Goal: Task Accomplishment & Management: Complete application form

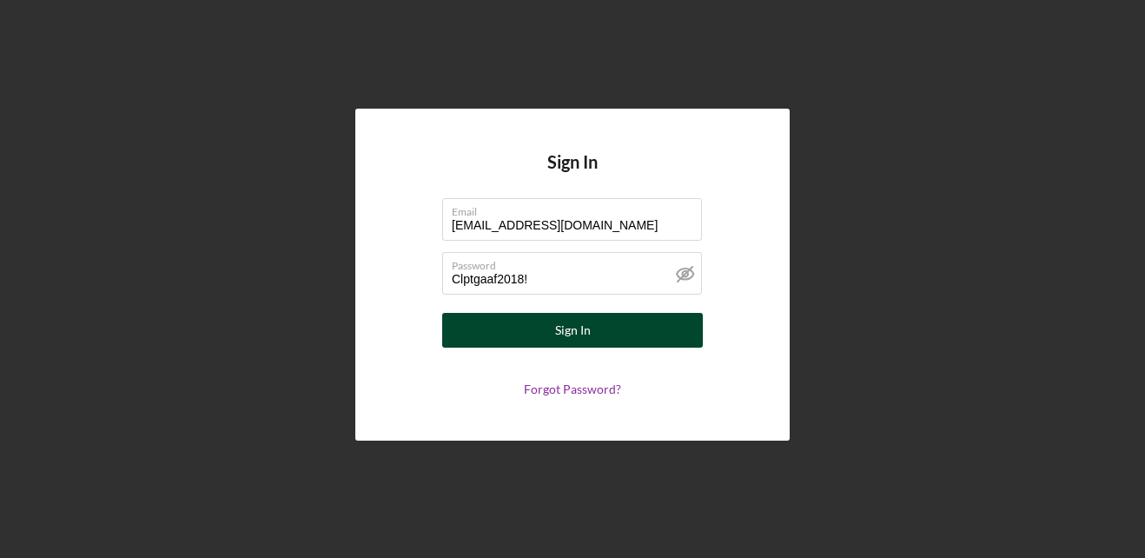
click at [486, 332] on button "Sign In" at bounding box center [572, 330] width 261 height 35
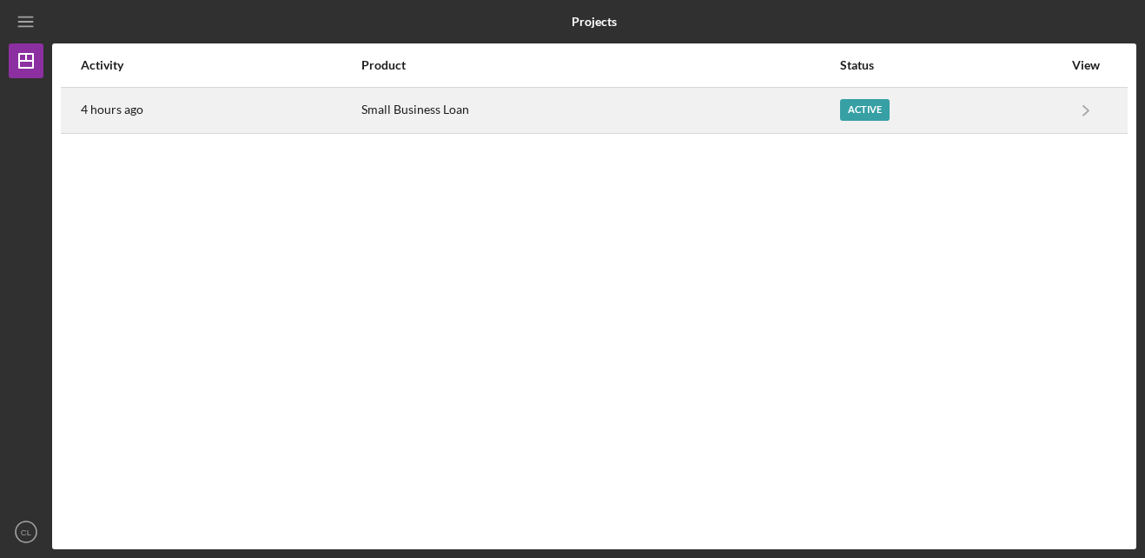
click at [780, 96] on div "Small Business Loan" at bounding box center [599, 110] width 477 height 43
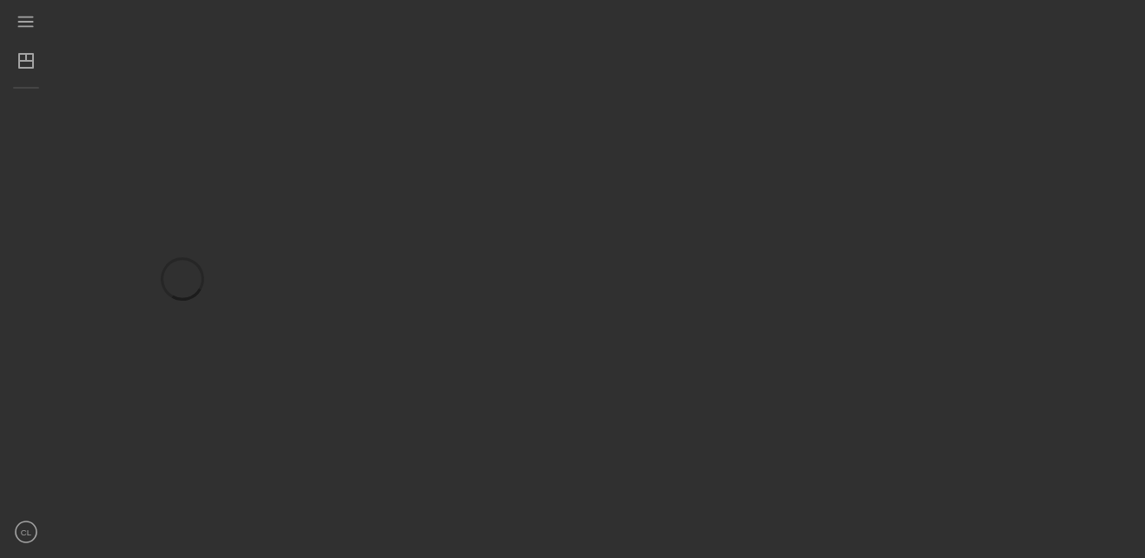
click at [780, 96] on div at bounding box center [594, 279] width 1084 height 540
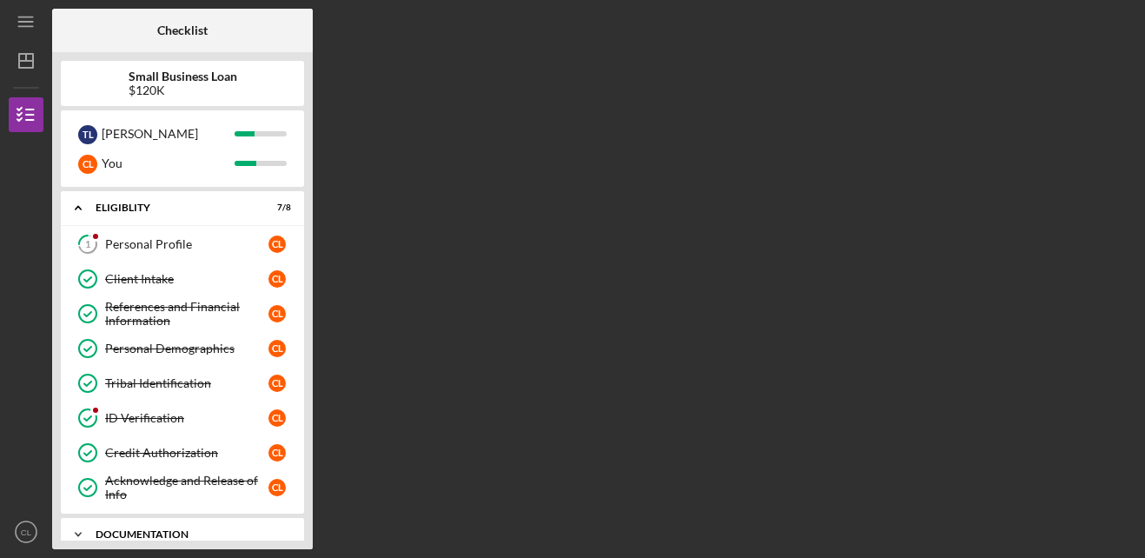
click at [187, 532] on div "Documentation" at bounding box center [189, 534] width 187 height 10
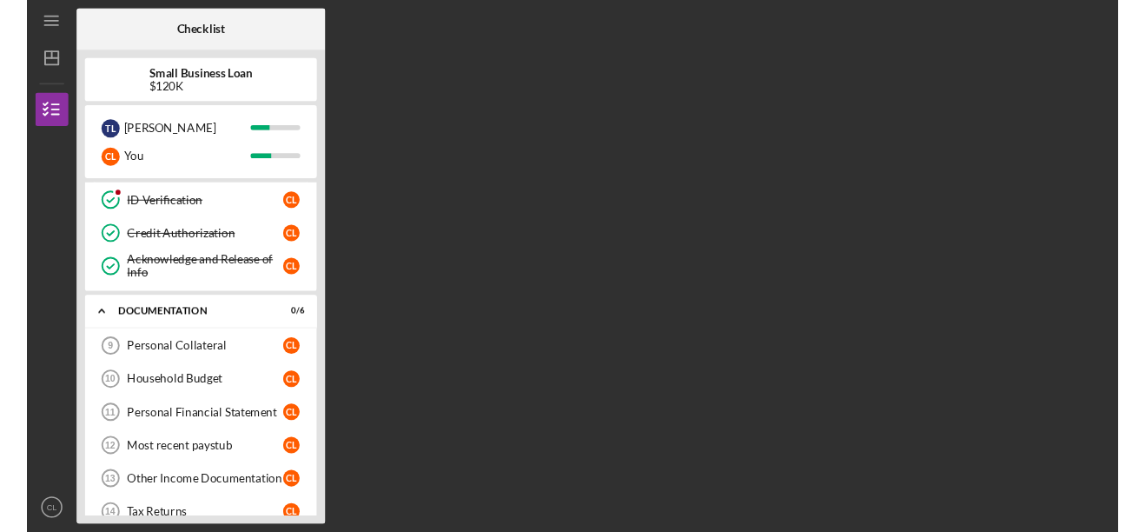
scroll to position [243, 0]
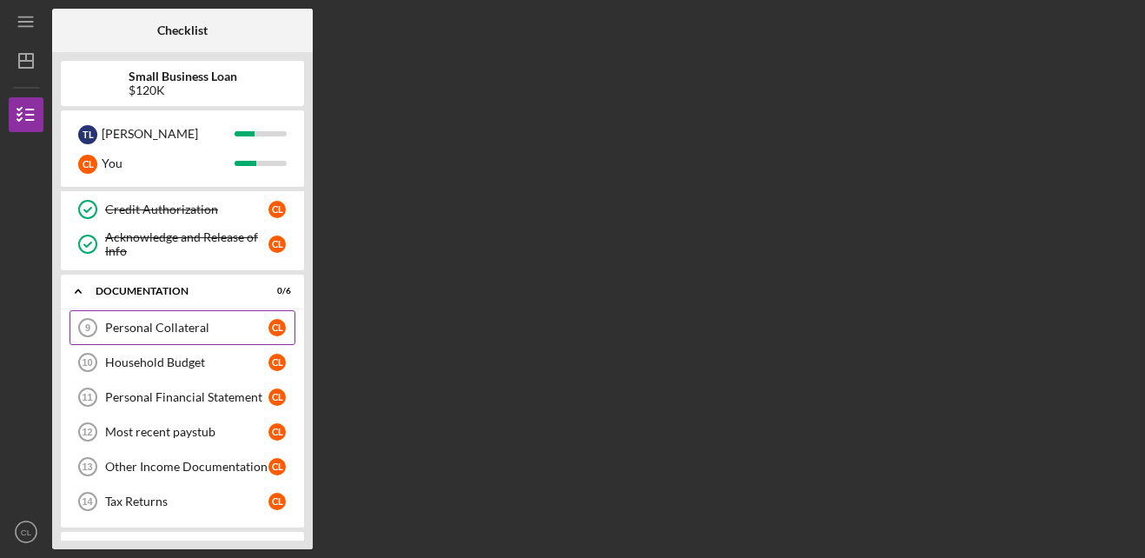
click at [175, 328] on div "Personal Collateral" at bounding box center [186, 328] width 163 height 14
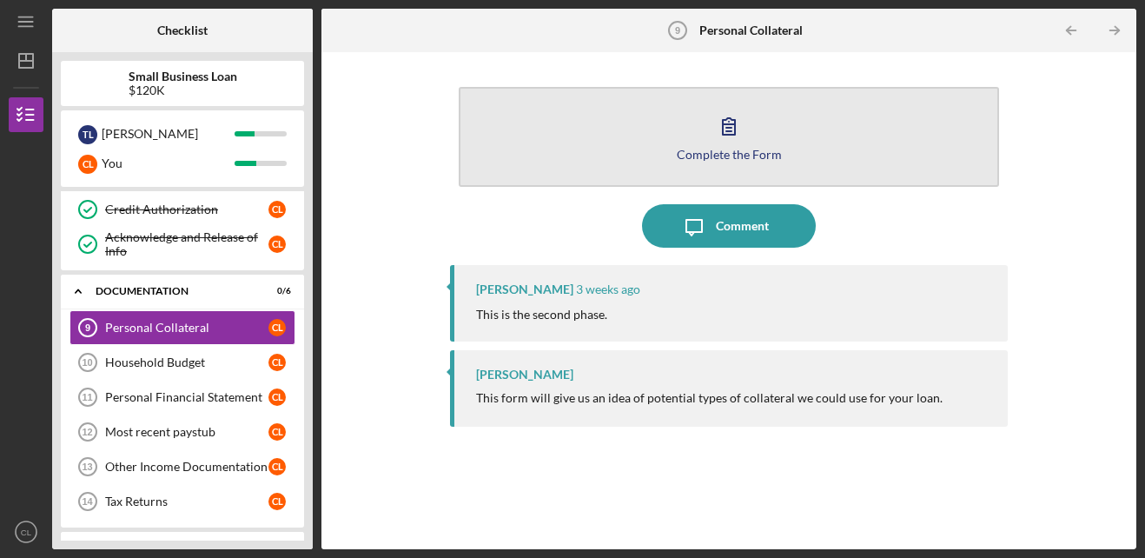
click at [693, 165] on button "Complete the Form Form" at bounding box center [729, 137] width 541 height 100
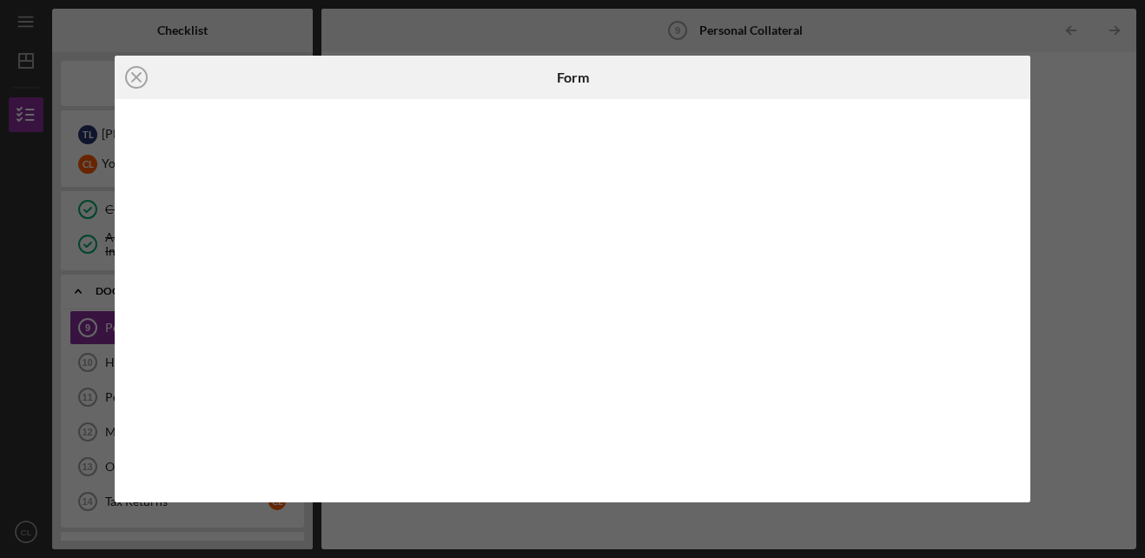
click at [1046, 301] on div "Icon/Close Form" at bounding box center [572, 279] width 1145 height 558
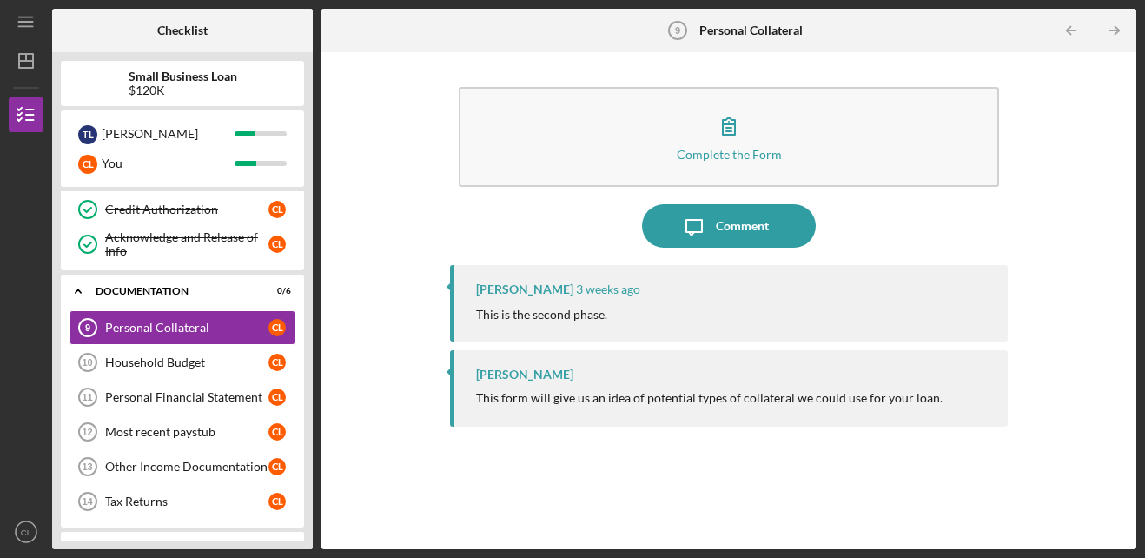
click at [525, 301] on div "[PERSON_NAME] [DATE] This is the second phase." at bounding box center [729, 303] width 559 height 76
click at [156, 367] on div "Household Budget" at bounding box center [186, 362] width 163 height 14
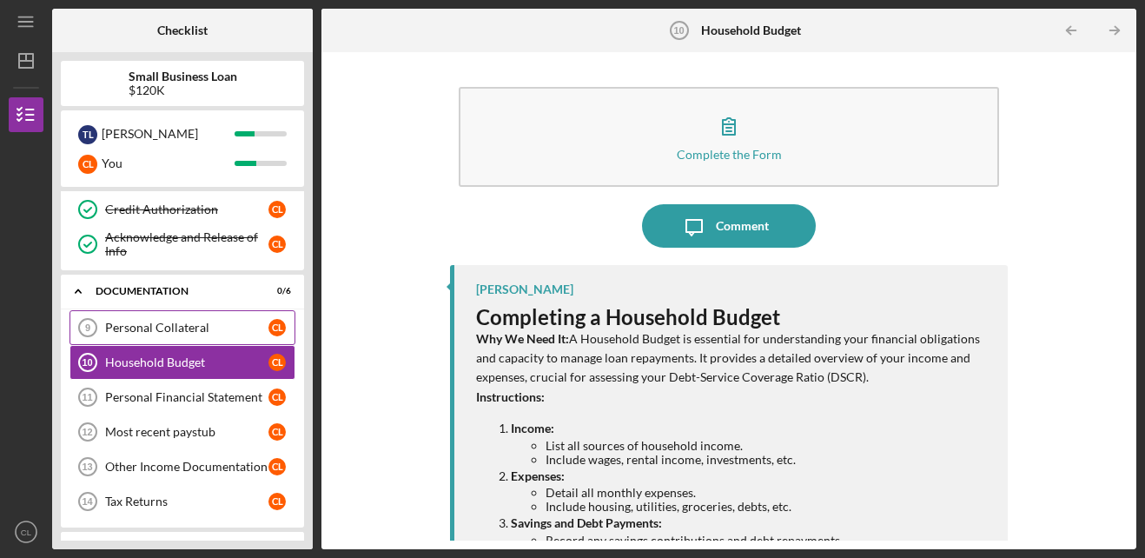
click at [164, 327] on div "Personal Collateral" at bounding box center [186, 328] width 163 height 14
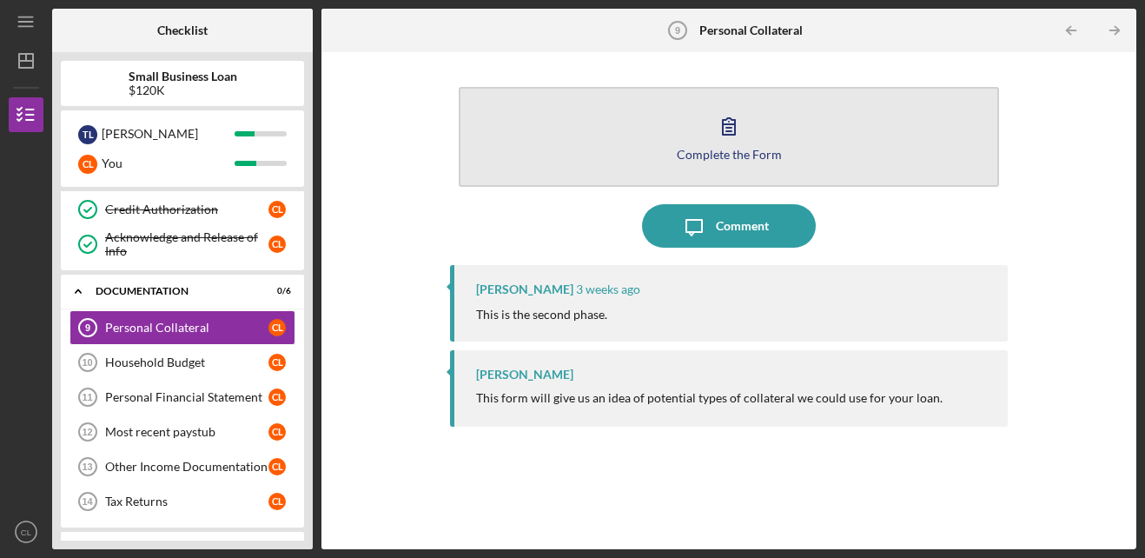
click at [701, 143] on button "Complete the Form Form" at bounding box center [729, 137] width 541 height 100
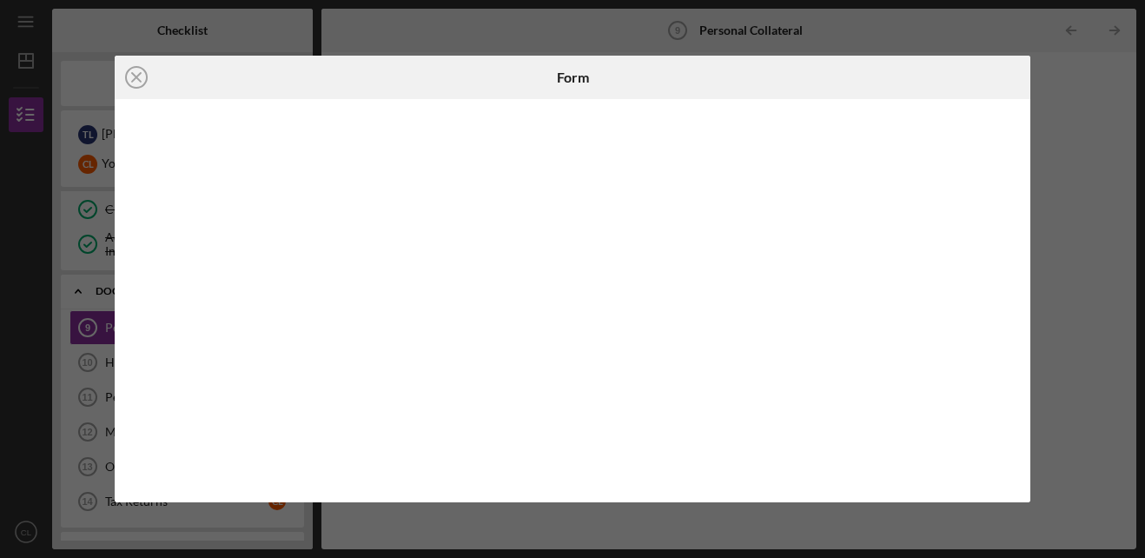
drag, startPoint x: 1044, startPoint y: 227, endPoint x: 558, endPoint y: 114, distance: 498.7
click at [558, 114] on div "Icon/Close Form" at bounding box center [572, 279] width 1145 height 558
click at [136, 74] on icon "Icon/Close" at bounding box center [136, 77] width 43 height 43
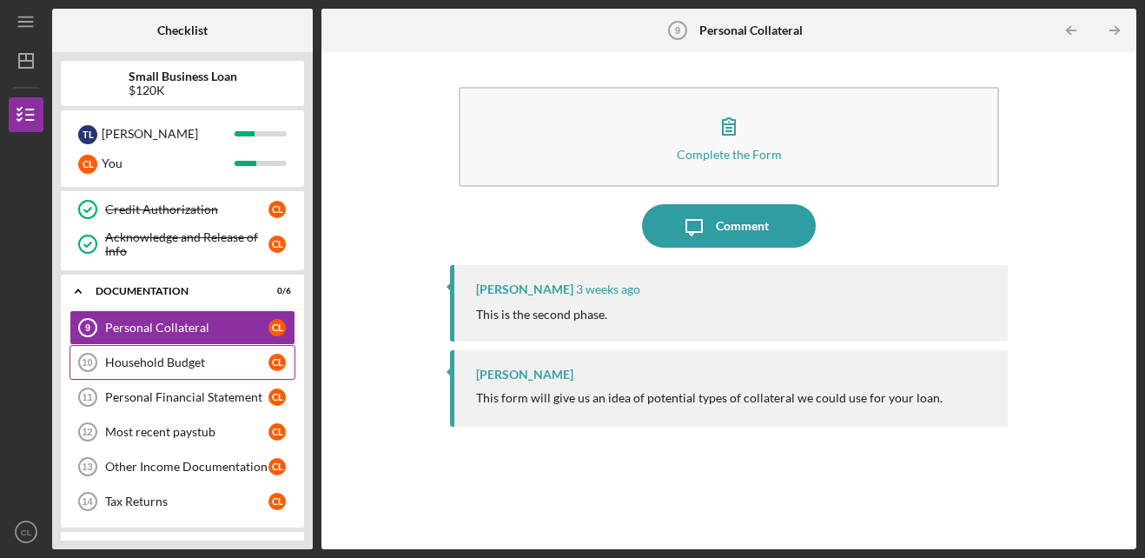
click at [184, 364] on div "Household Budget" at bounding box center [186, 362] width 163 height 14
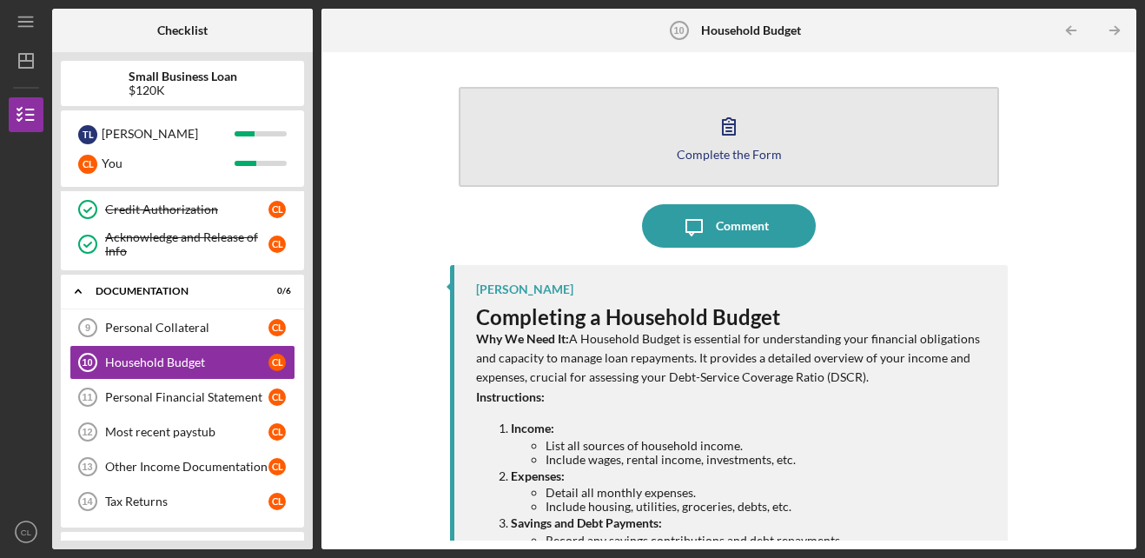
click at [834, 126] on button "Complete the Form Form" at bounding box center [729, 137] width 541 height 100
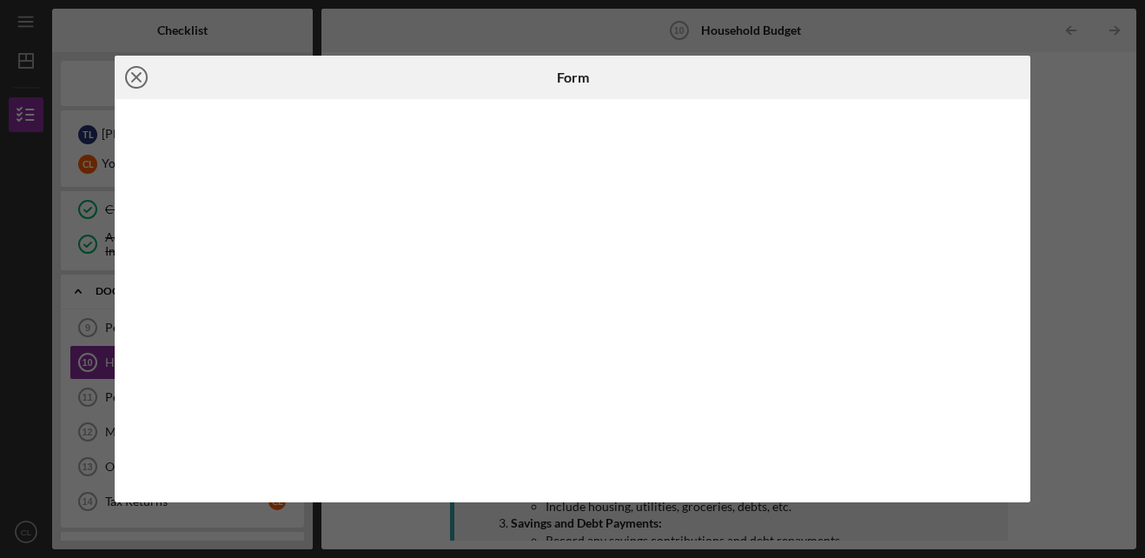
click at [143, 77] on icon "Icon/Close" at bounding box center [136, 77] width 43 height 43
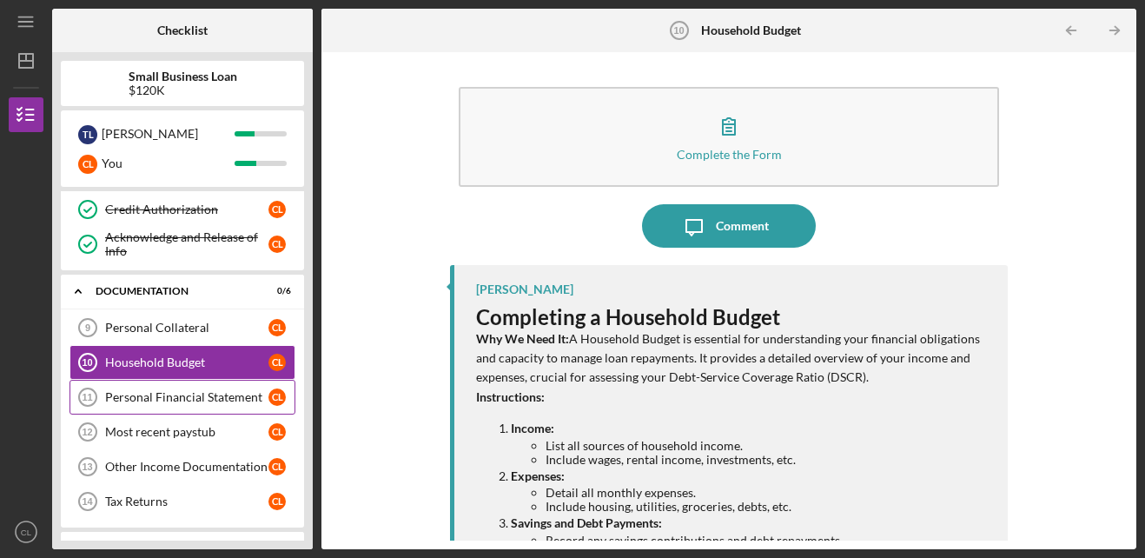
click at [169, 400] on div "Personal Financial Statement" at bounding box center [186, 397] width 163 height 14
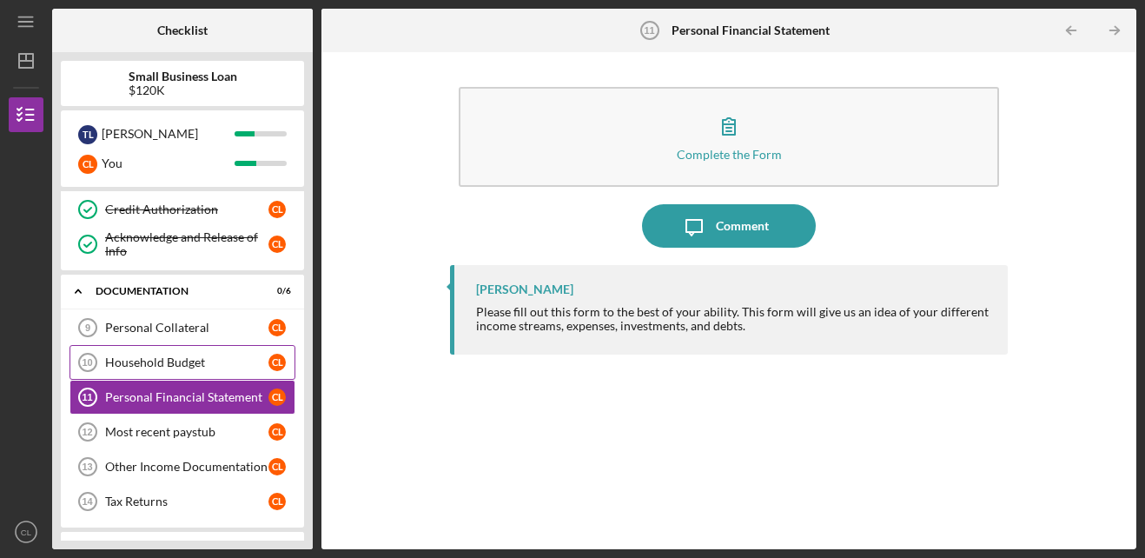
click at [226, 356] on div "Household Budget" at bounding box center [186, 362] width 163 height 14
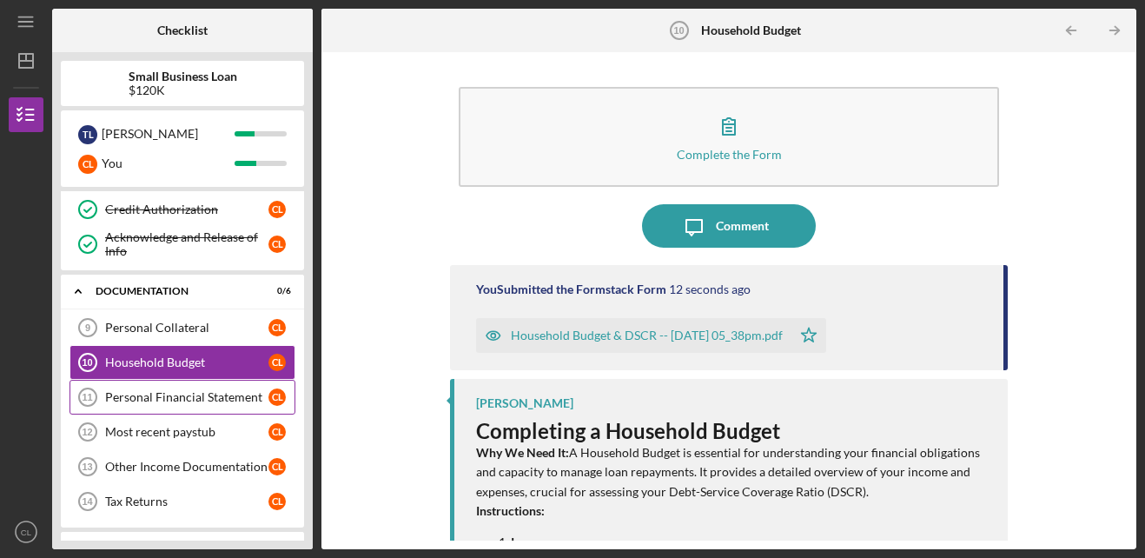
click at [192, 388] on link "Personal Financial Statement 11 Personal Financial Statement C L" at bounding box center [183, 397] width 226 height 35
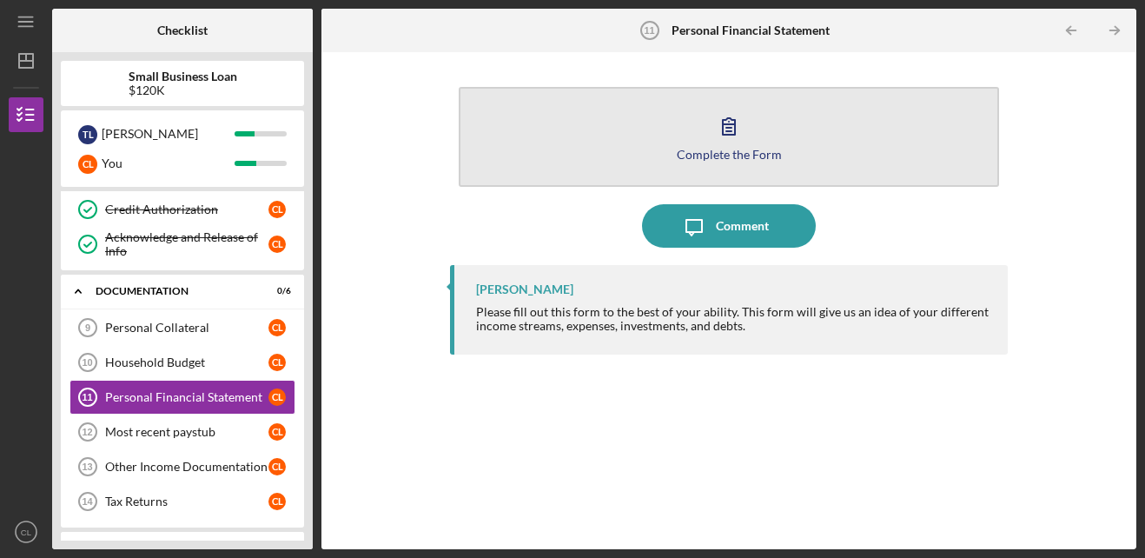
click at [704, 111] on button "Complete the Form Form" at bounding box center [729, 137] width 541 height 100
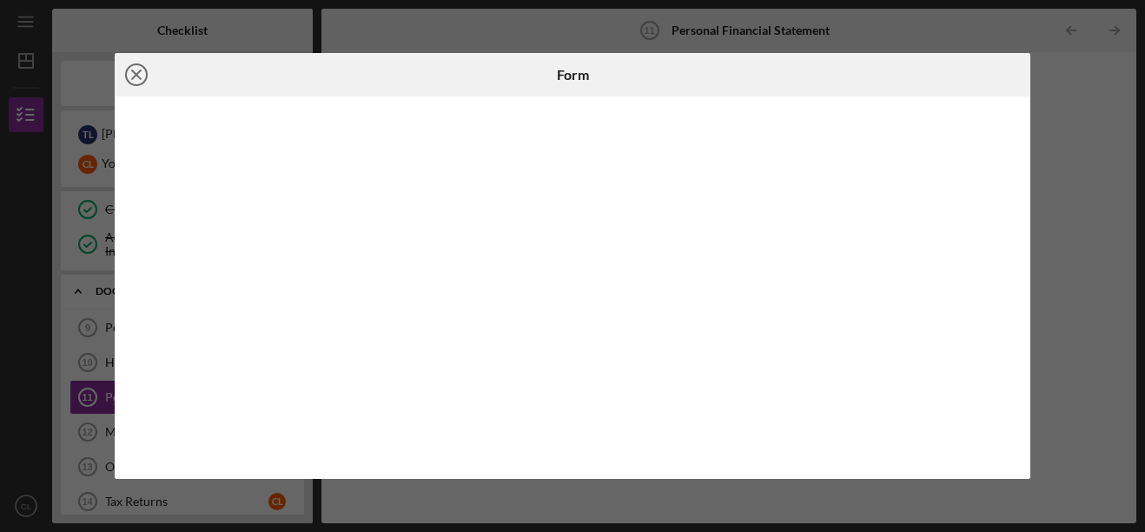
click at [133, 70] on icon "Icon/Close" at bounding box center [136, 74] width 43 height 43
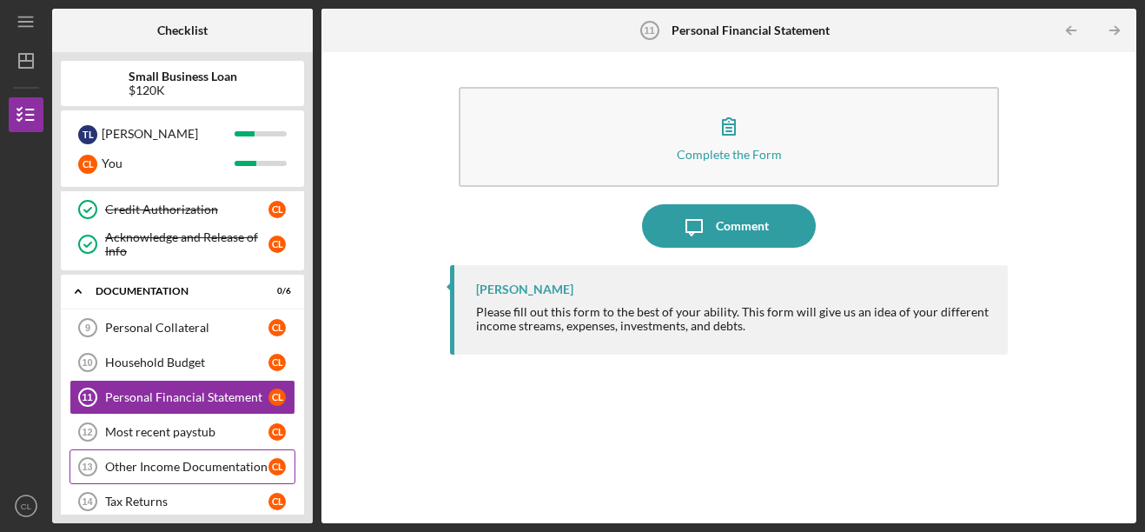
click at [129, 463] on div "Other Income Documentation" at bounding box center [186, 467] width 163 height 14
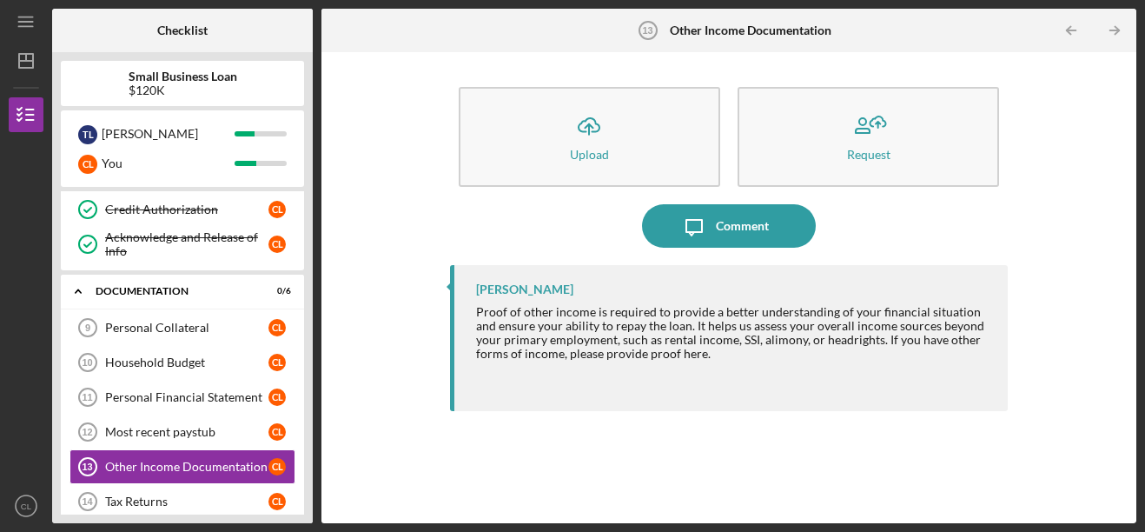
click at [1074, 230] on div "Icon/Upload Upload Request Icon/Message Comment [PERSON_NAME] Proof of other in…" at bounding box center [729, 288] width 798 height 454
click at [202, 496] on div "Tax Returns" at bounding box center [186, 501] width 163 height 14
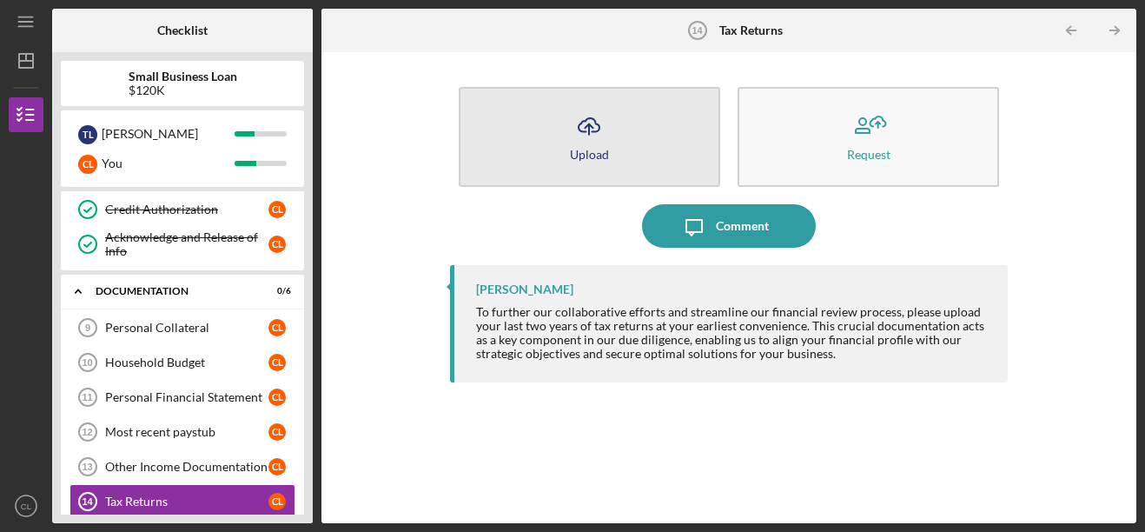
click at [572, 156] on div "Upload" at bounding box center [589, 154] width 39 height 13
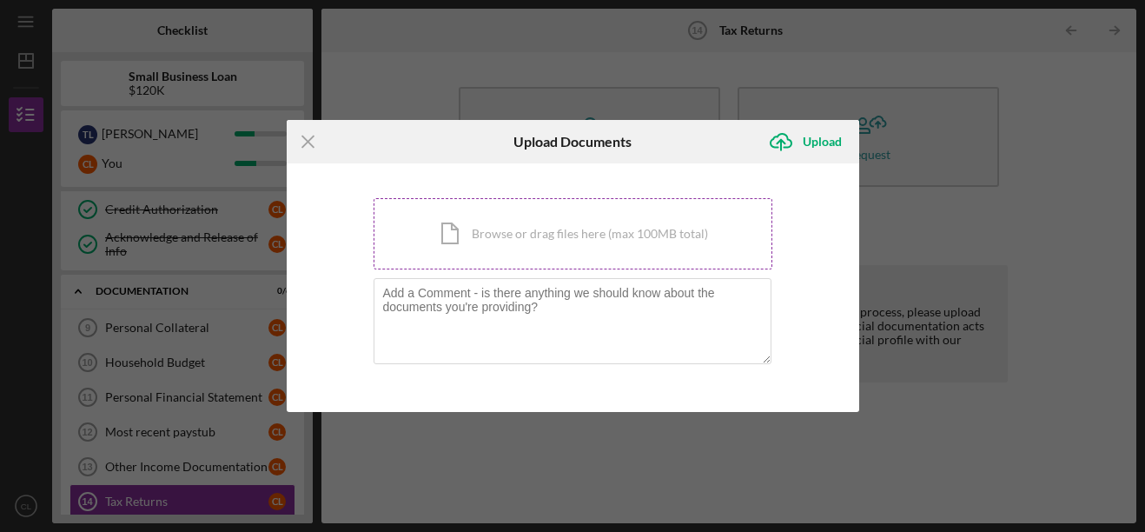
click at [501, 228] on div "Icon/Document Browse or drag files here (max 100MB total) Tap to choose files o…" at bounding box center [573, 233] width 399 height 71
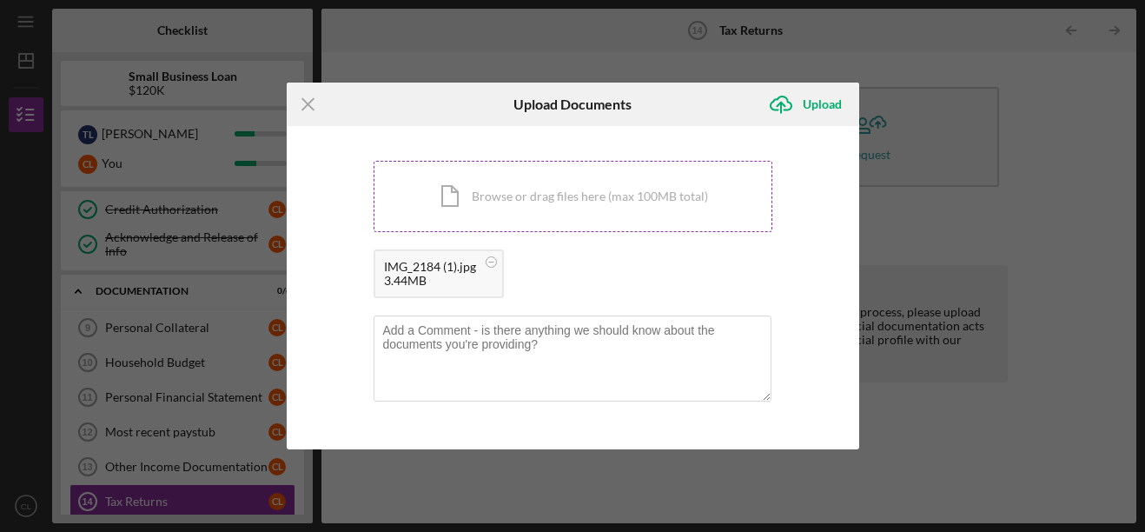
click at [522, 183] on div "Icon/Document Browse or drag files here (max 100MB total) Tap to choose files o…" at bounding box center [573, 196] width 399 height 71
click at [822, 96] on div "Upload" at bounding box center [822, 104] width 39 height 35
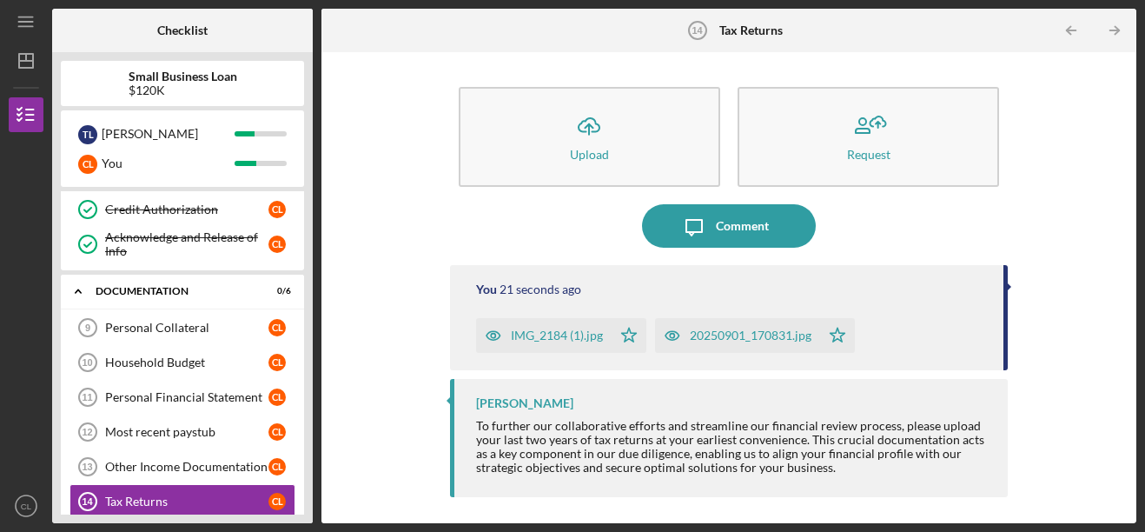
click at [304, 269] on div "Small Business Loan $120K T L [PERSON_NAME] You Icon/Expander Eligiblity 7 / 8 …" at bounding box center [182, 287] width 261 height 471
click at [236, 345] on link "Household Budget 10 Household Budget C L" at bounding box center [183, 362] width 226 height 35
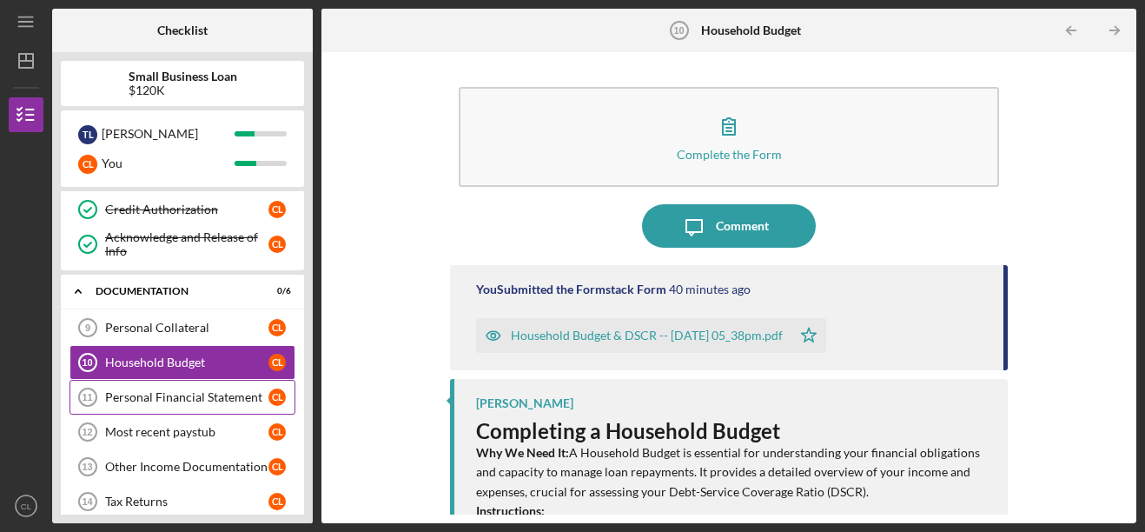
click at [208, 401] on div "Personal Financial Statement" at bounding box center [186, 397] width 163 height 14
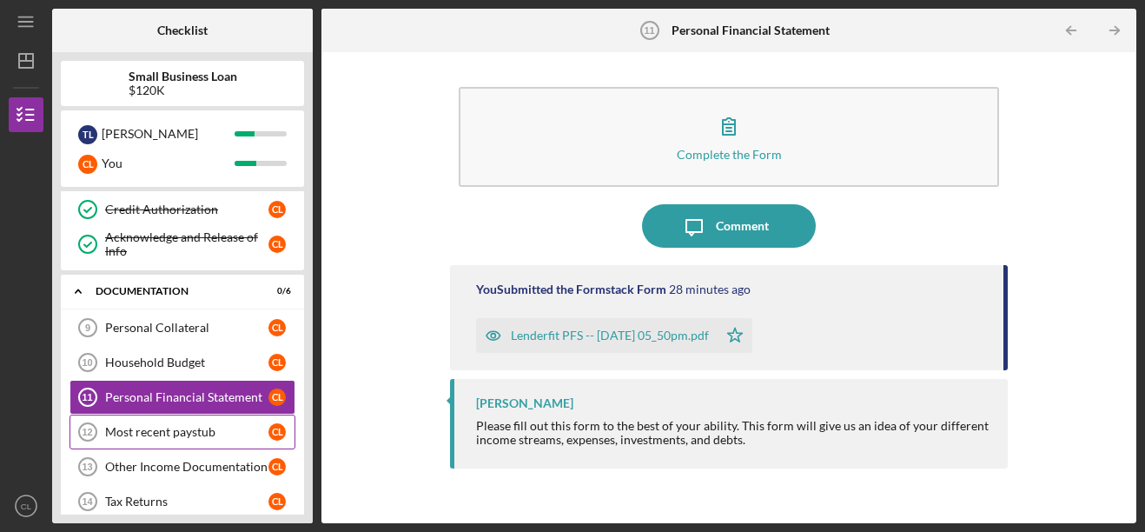
click at [188, 422] on link "Most recent paystub 12 Most recent paystub C L" at bounding box center [183, 431] width 226 height 35
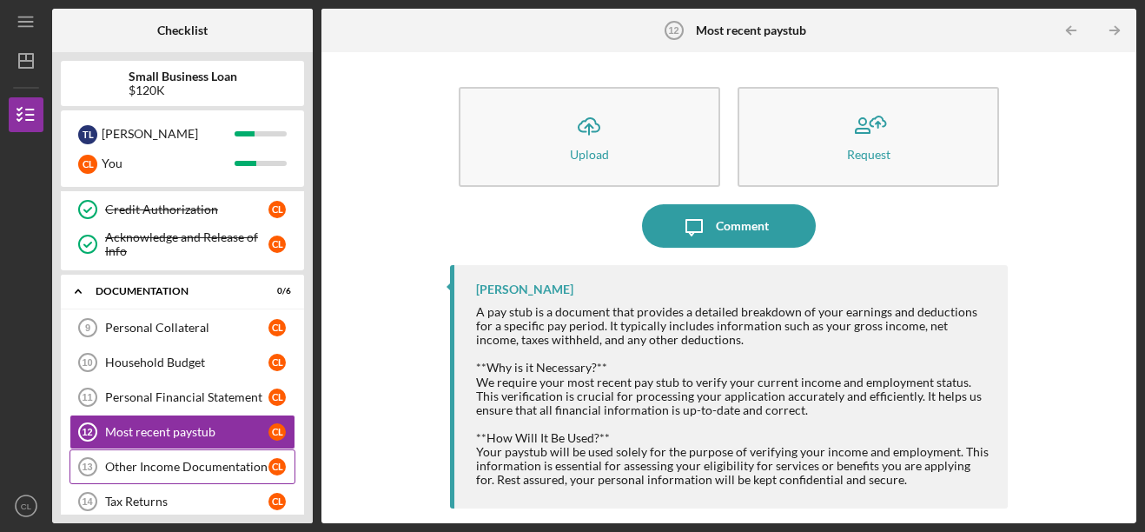
click at [169, 454] on link "Other Income Documentation 13 Other Income Documentation C L" at bounding box center [183, 466] width 226 height 35
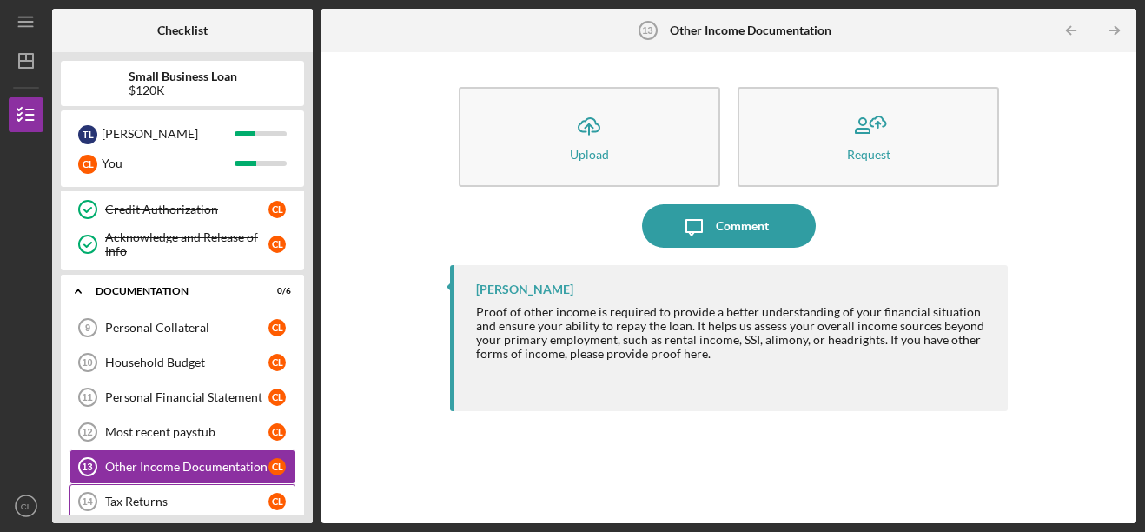
click at [199, 490] on link "Tax Returns 14 Tax Returns C L" at bounding box center [183, 501] width 226 height 35
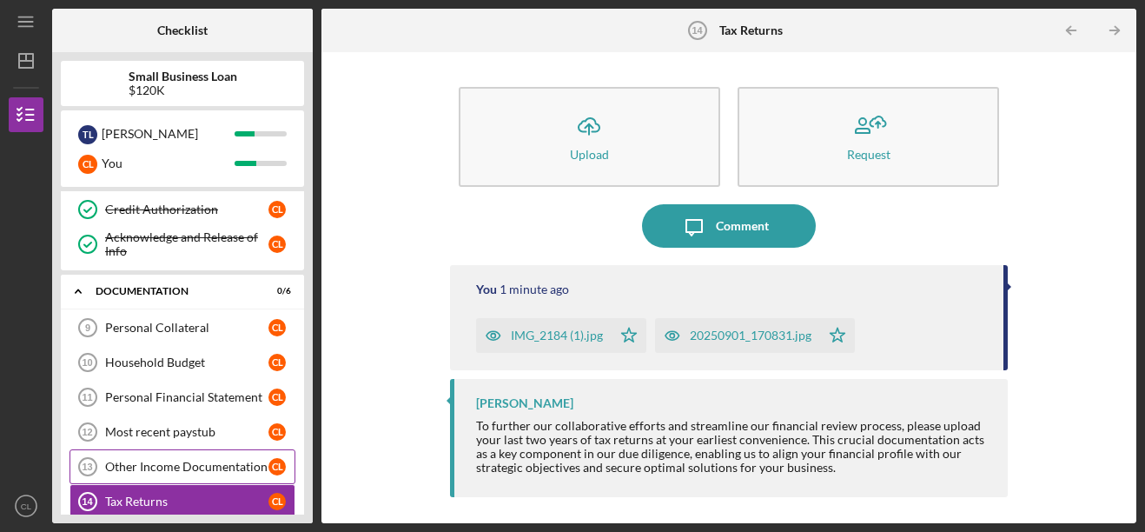
click at [188, 462] on div "Other Income Documentation" at bounding box center [186, 467] width 163 height 14
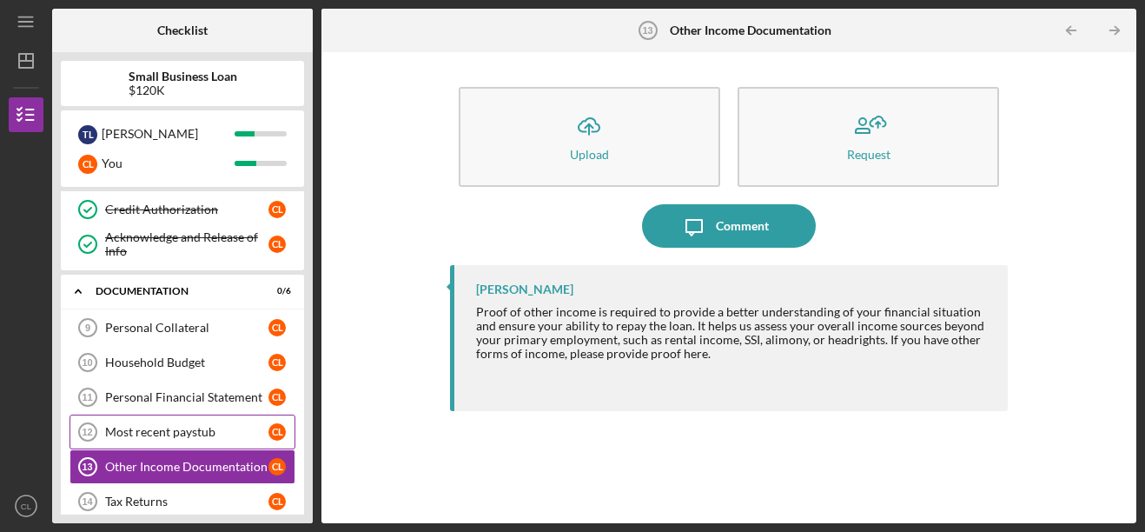
click at [187, 434] on div "Most recent paystub" at bounding box center [186, 432] width 163 height 14
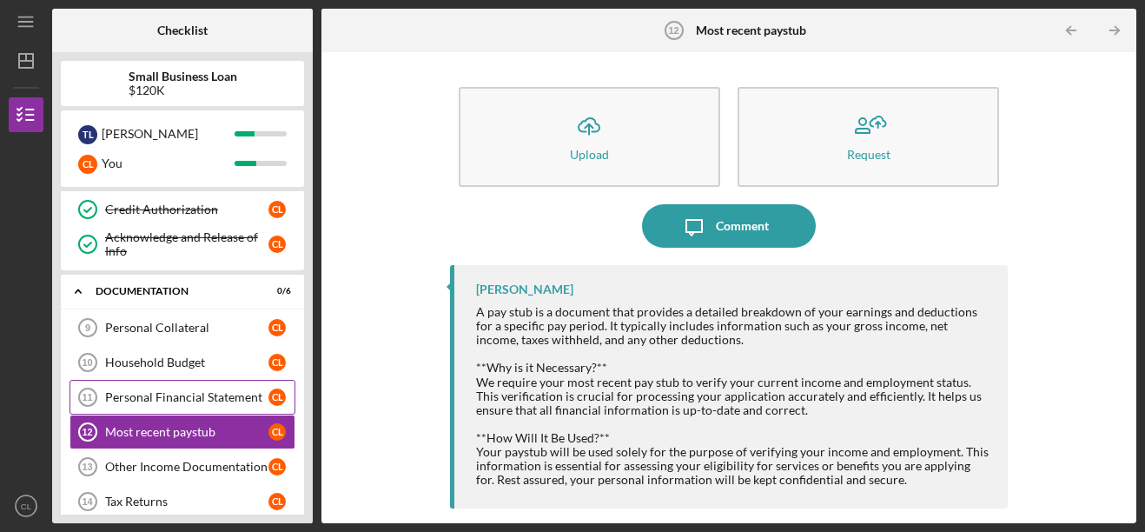
click at [192, 401] on div "Personal Financial Statement" at bounding box center [186, 397] width 163 height 14
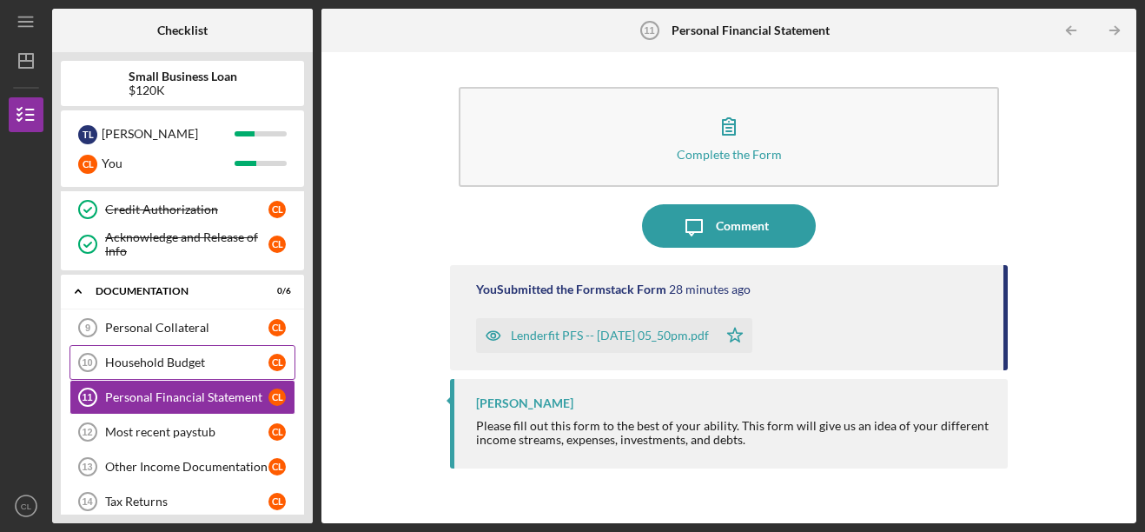
click at [179, 361] on div "Household Budget" at bounding box center [186, 362] width 163 height 14
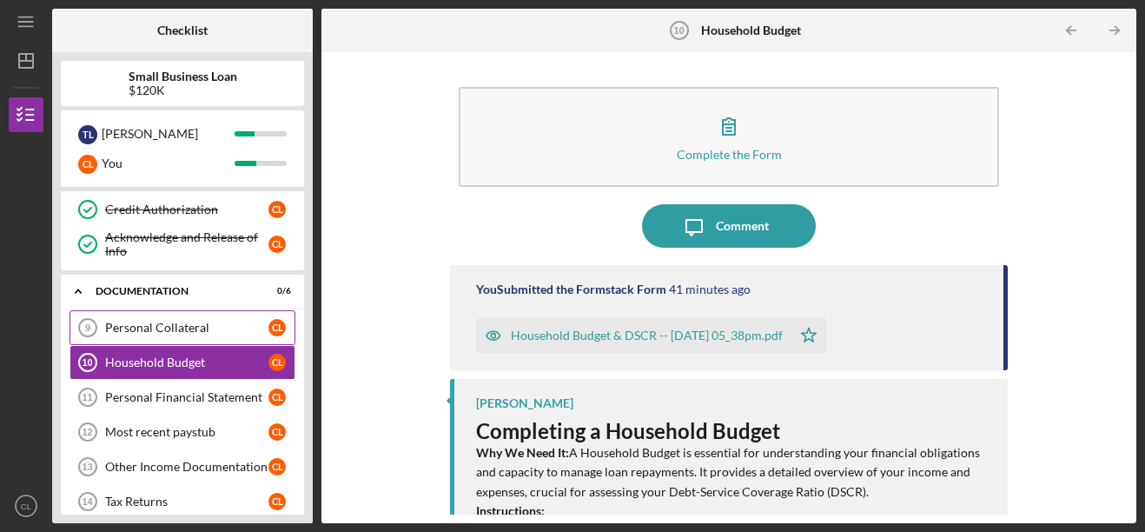
click at [177, 339] on link "Personal Collateral 9 Personal Collateral C L" at bounding box center [183, 327] width 226 height 35
